Goal: Task Accomplishment & Management: Use online tool/utility

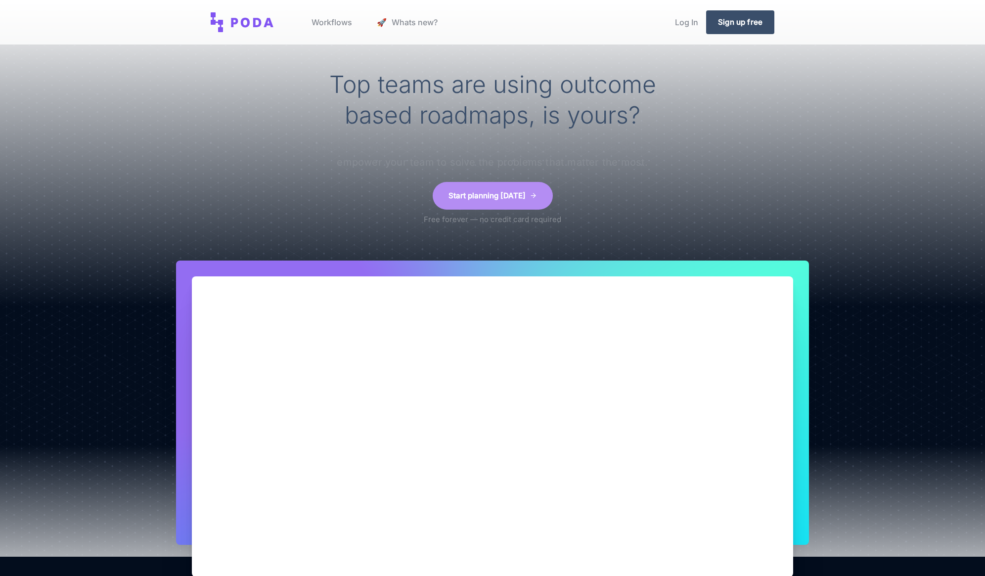
click at [499, 201] on link "Start planning [DATE]" at bounding box center [493, 196] width 120 height 28
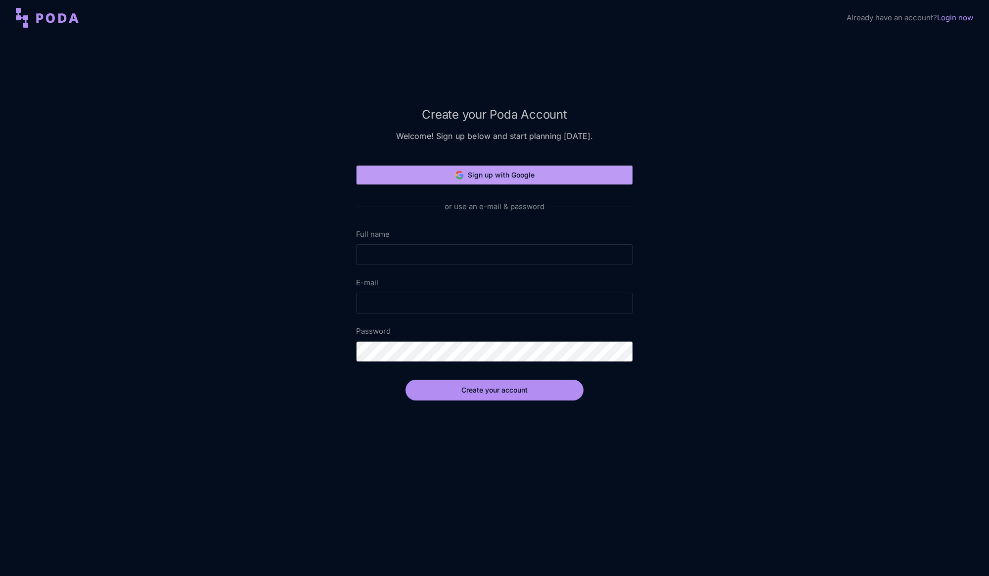
click at [439, 181] on button "Sign up with Google" at bounding box center [494, 175] width 277 height 20
click at [499, 176] on button "Sign up with Google" at bounding box center [494, 175] width 277 height 20
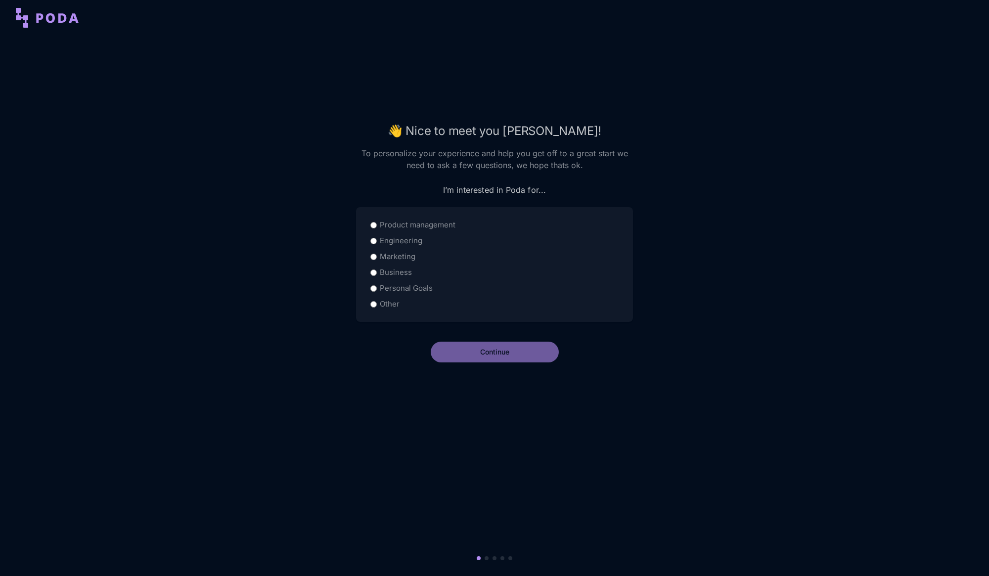
click at [413, 229] on label "Product management" at bounding box center [418, 225] width 76 height 12
click at [377, 228] on input "Product management" at bounding box center [373, 225] width 6 height 6
radio input "true"
click at [502, 356] on button "Continue" at bounding box center [495, 352] width 128 height 21
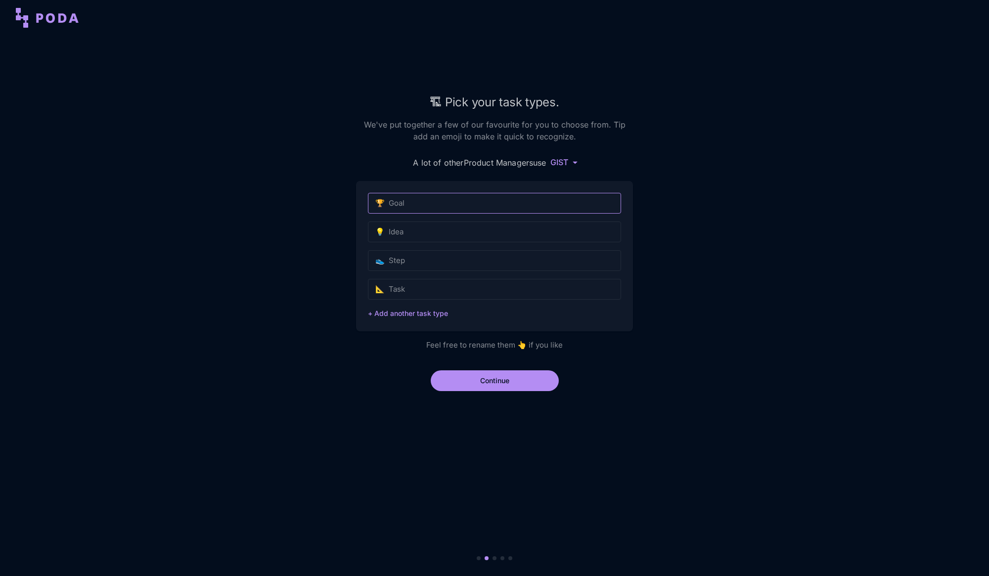
click at [403, 203] on input "🏆 Goal" at bounding box center [494, 203] width 253 height 21
click at [406, 230] on input "💡 Idea" at bounding box center [494, 232] width 253 height 21
click at [410, 206] on input "🏆 Goal" at bounding box center [494, 203] width 253 height 21
click at [307, 286] on div "🏗 Pick your task types. We've put together a few of our favourite for you to ch…" at bounding box center [494, 306] width 989 height 541
click at [478, 383] on button "Continue" at bounding box center [495, 380] width 128 height 21
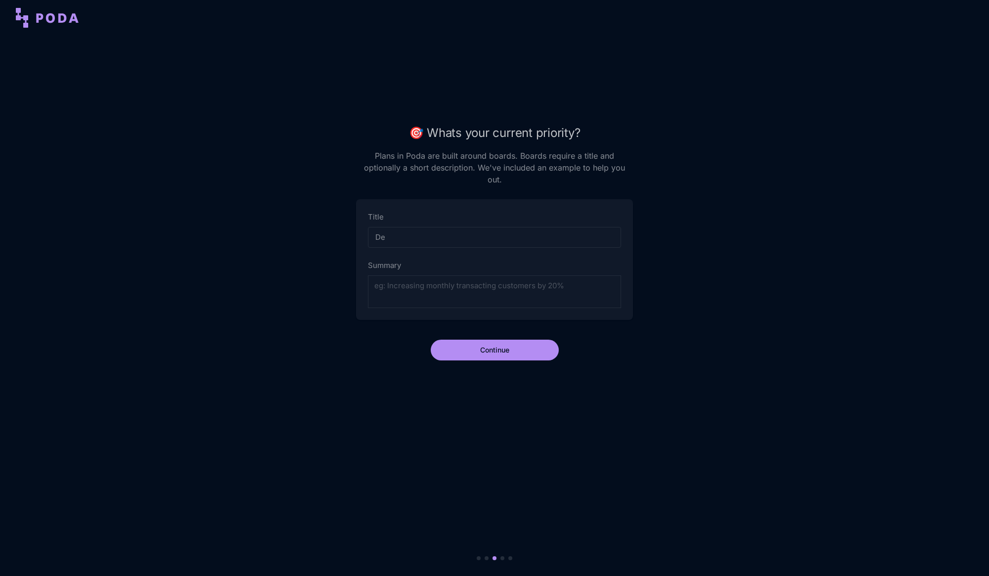
type input "D"
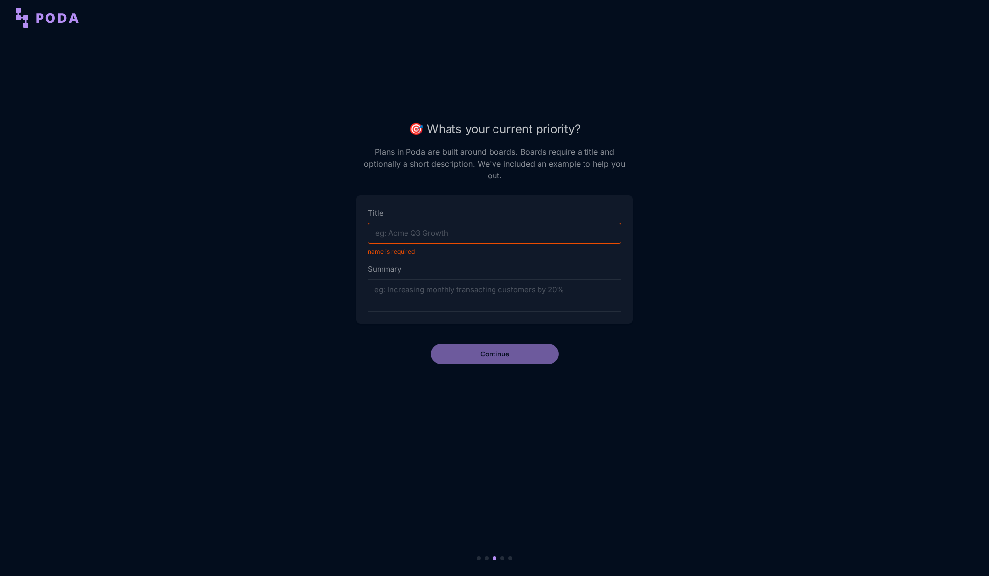
type input "A"
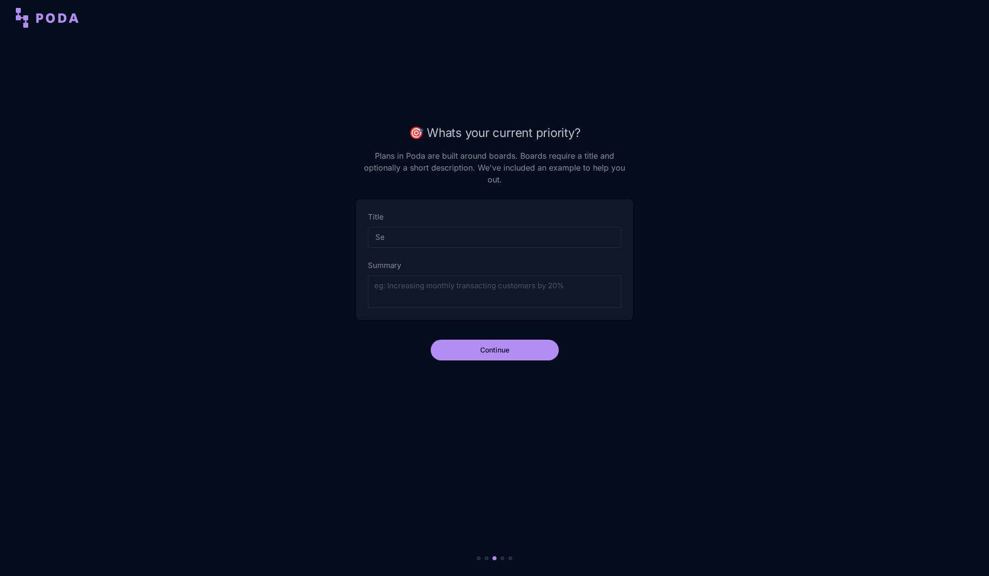
type input "S"
type input "All My Businesses"
click at [529, 344] on button "Continue" at bounding box center [495, 350] width 128 height 21
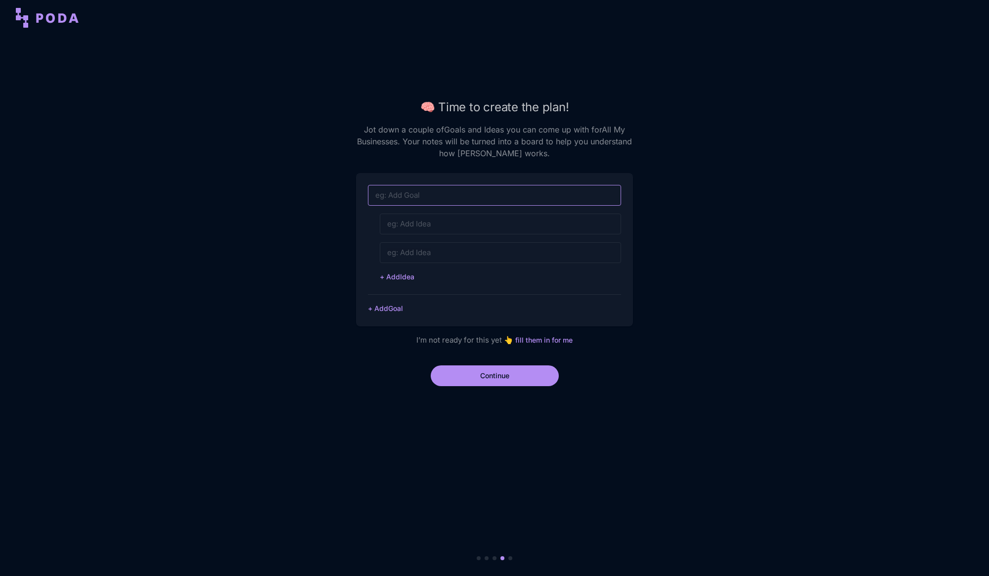
click at [477, 198] on input at bounding box center [494, 195] width 253 height 21
type input "D"
type input "Create sample projects using our platform"
click at [429, 223] on input at bounding box center [500, 224] width 241 height 21
type input "Calculators"
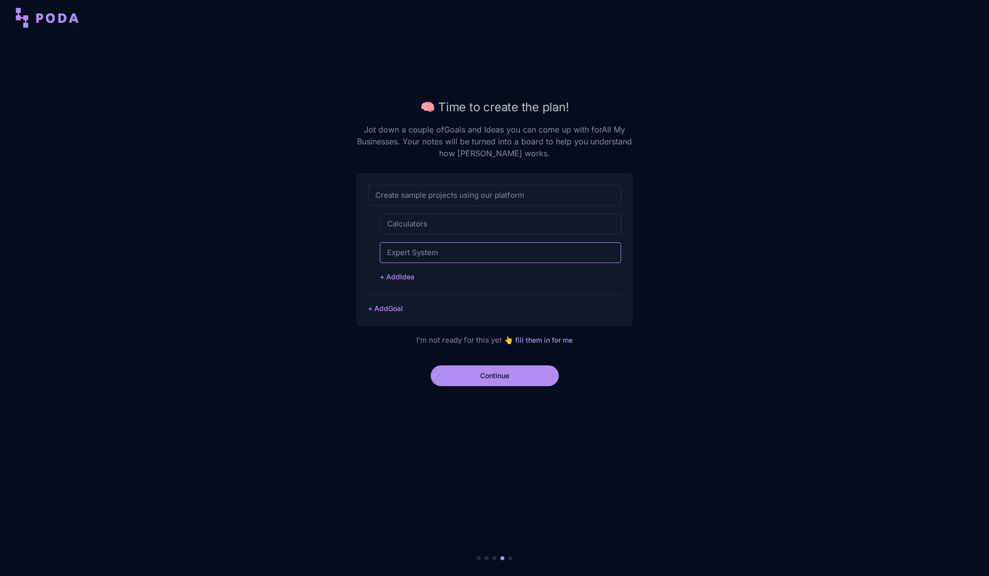
type input "Expert System"
click at [397, 282] on div "Calculators Expert System + Add Idea" at bounding box center [500, 254] width 241 height 81
click at [405, 275] on button "+ Add Idea" at bounding box center [397, 276] width 35 height 7
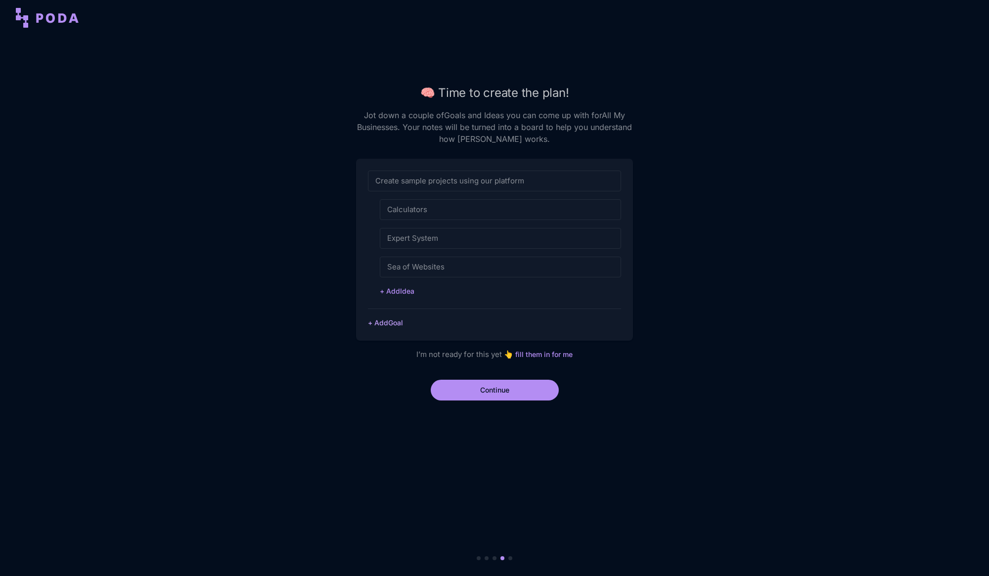
type input "Sea of Websites"
click at [391, 323] on button "+ Add Goal" at bounding box center [385, 322] width 35 height 7
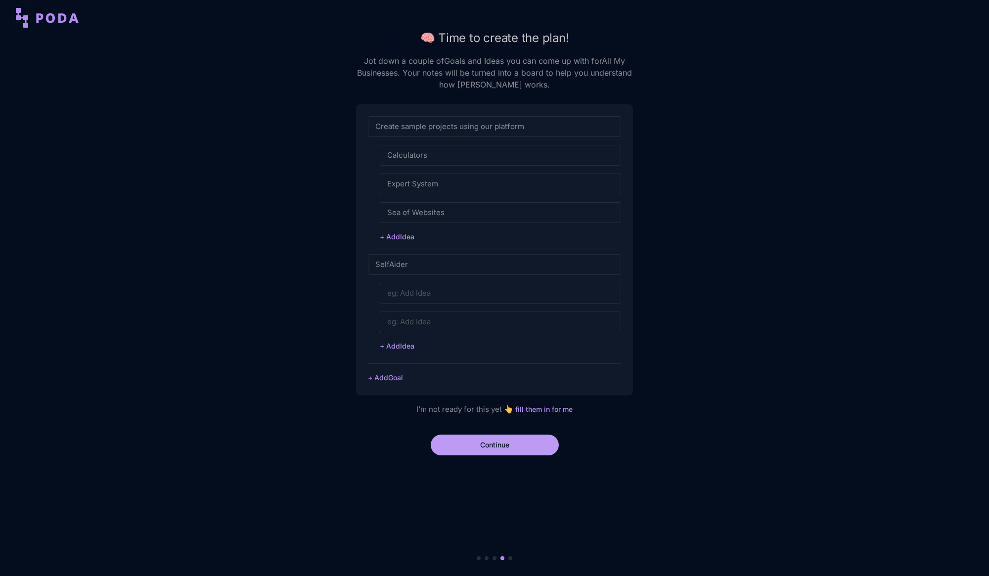
type input "SelfAider"
click at [525, 449] on button "Continue" at bounding box center [495, 445] width 128 height 21
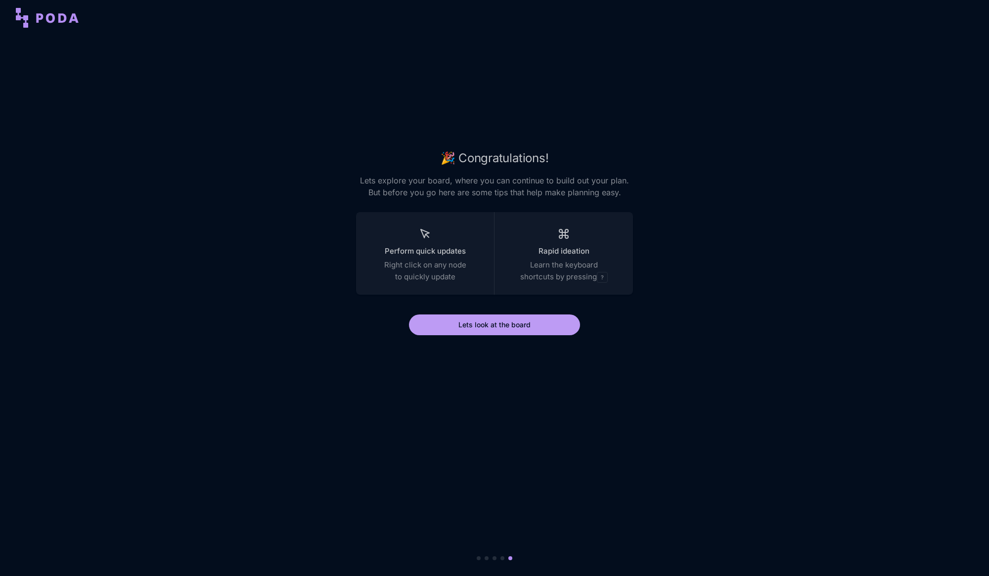
click at [506, 323] on button "Lets look at the board" at bounding box center [494, 325] width 171 height 21
